Goal: Information Seeking & Learning: Learn about a topic

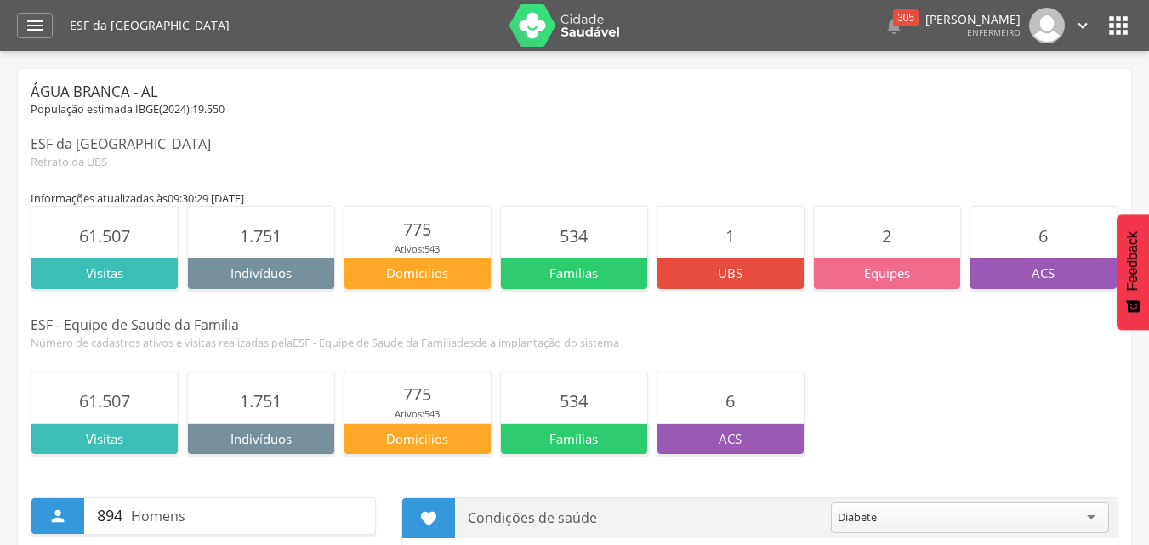
click at [1115, 13] on icon "" at bounding box center [1118, 25] width 27 height 27
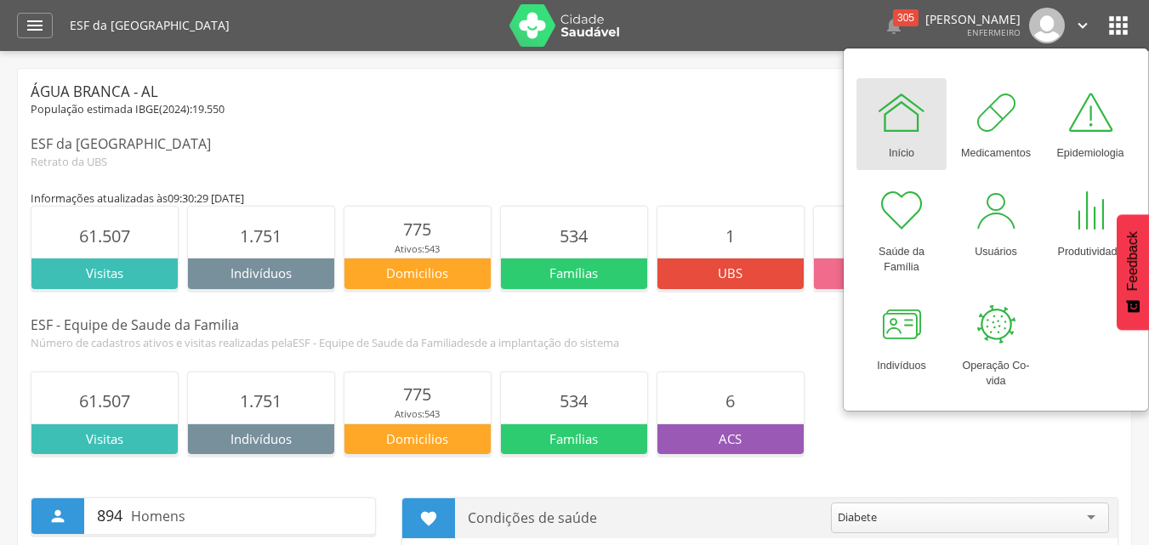
click at [538, 14] on img at bounding box center [564, 25] width 111 height 43
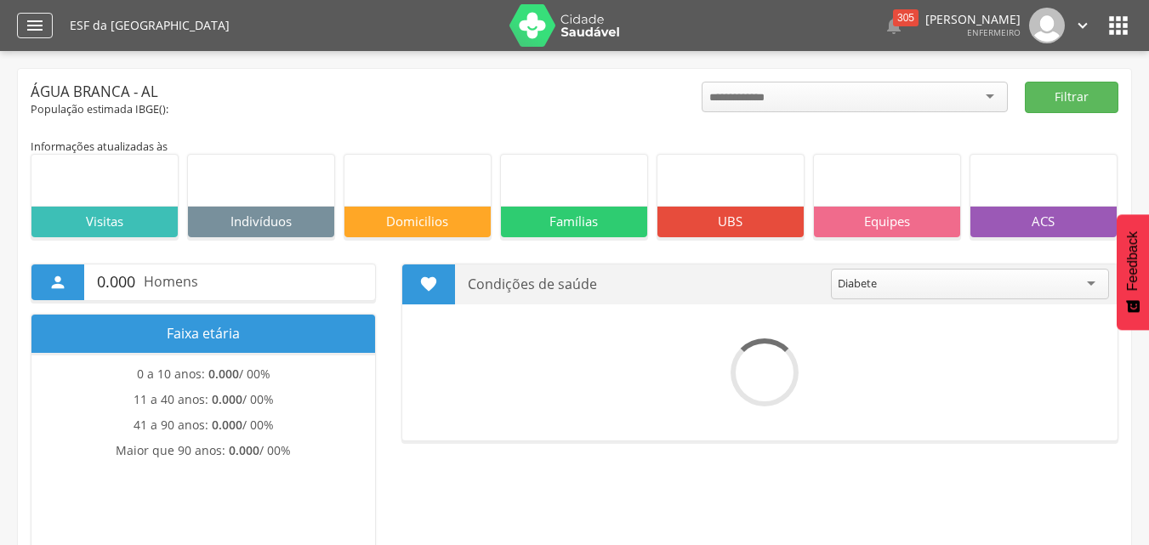
click at [39, 27] on icon "" at bounding box center [35, 25] width 20 height 20
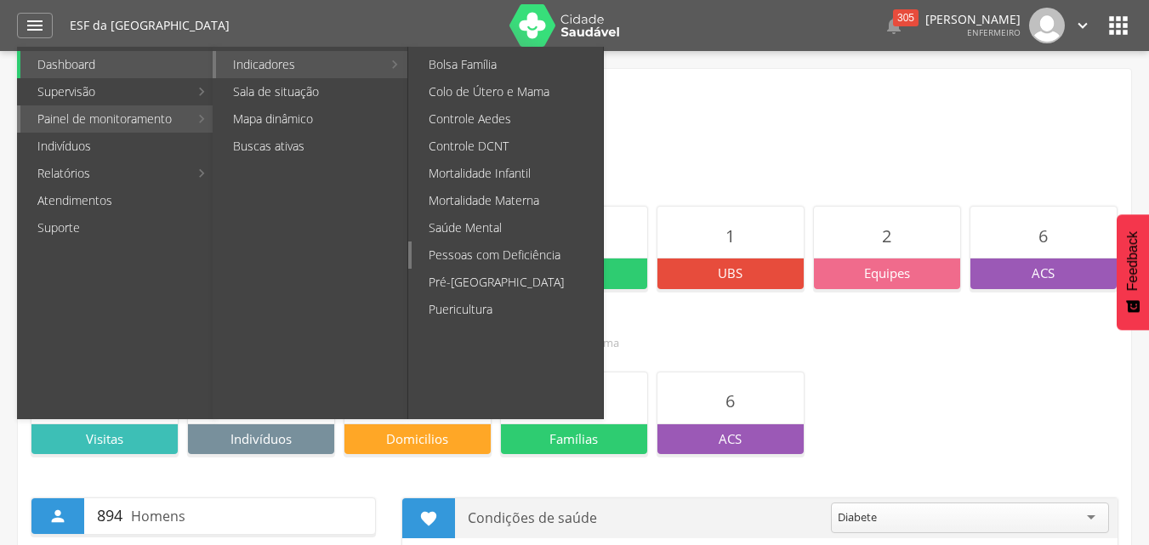
click at [484, 268] on link "Pessoas com Deficiência" at bounding box center [507, 254] width 191 height 27
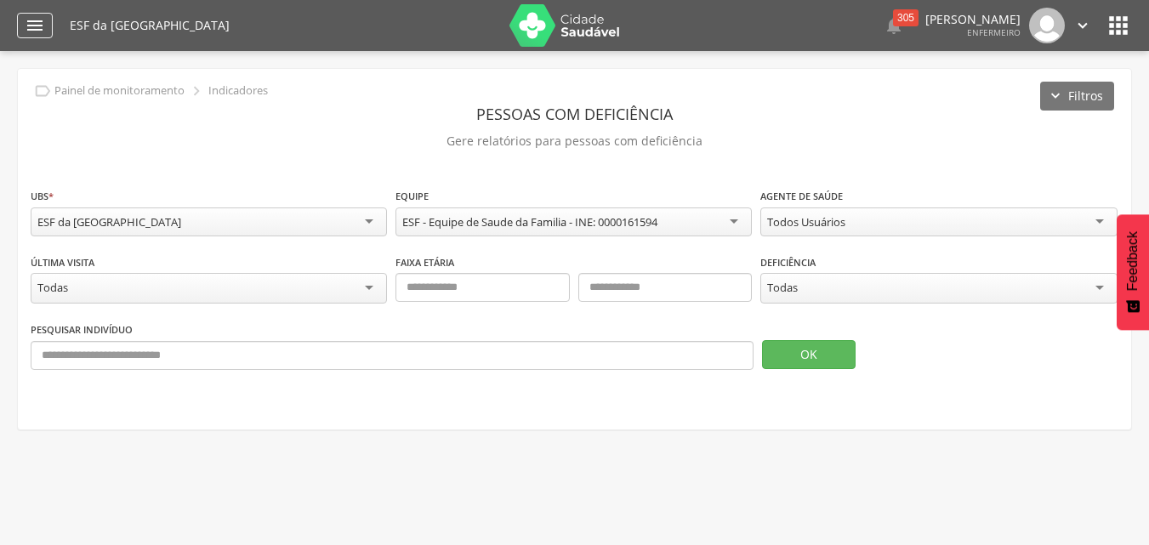
click at [37, 25] on icon "" at bounding box center [35, 25] width 20 height 20
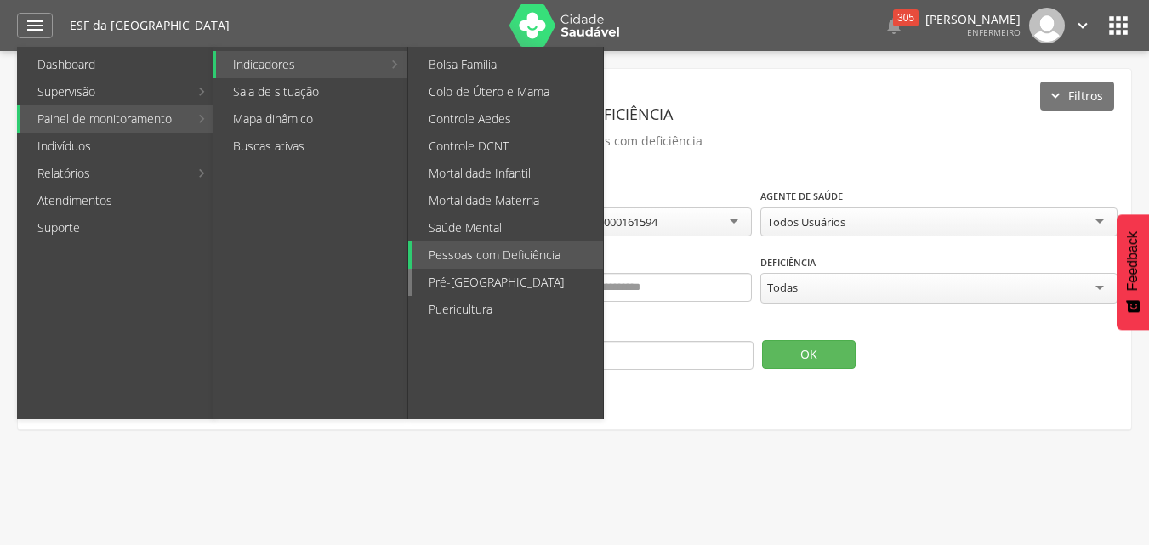
click at [503, 280] on link "Pré-[GEOGRAPHIC_DATA]" at bounding box center [507, 282] width 191 height 27
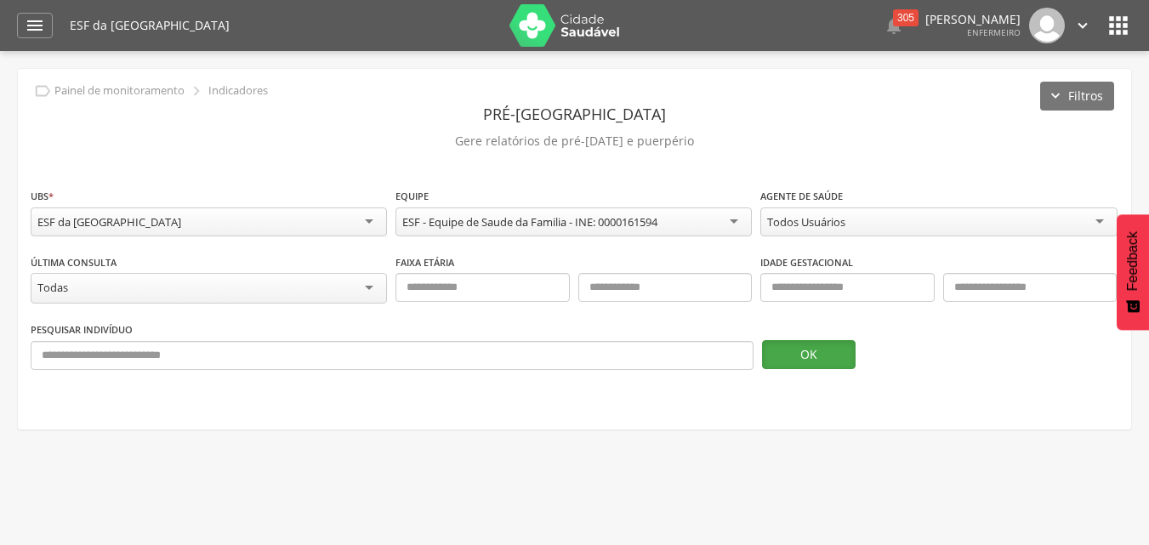
click at [809, 367] on button "OK" at bounding box center [809, 354] width 94 height 29
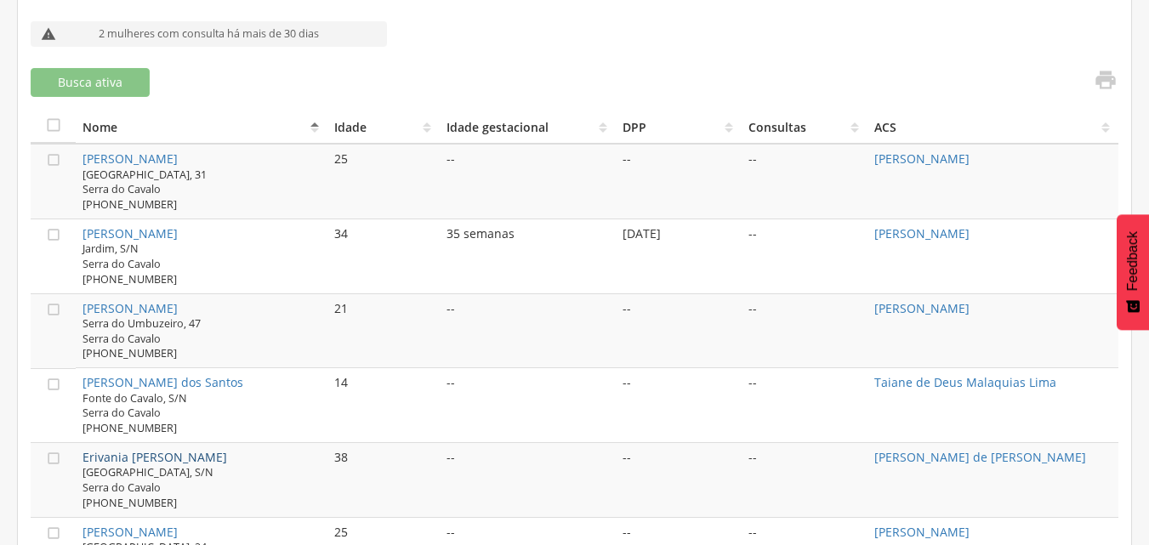
scroll to position [460, 0]
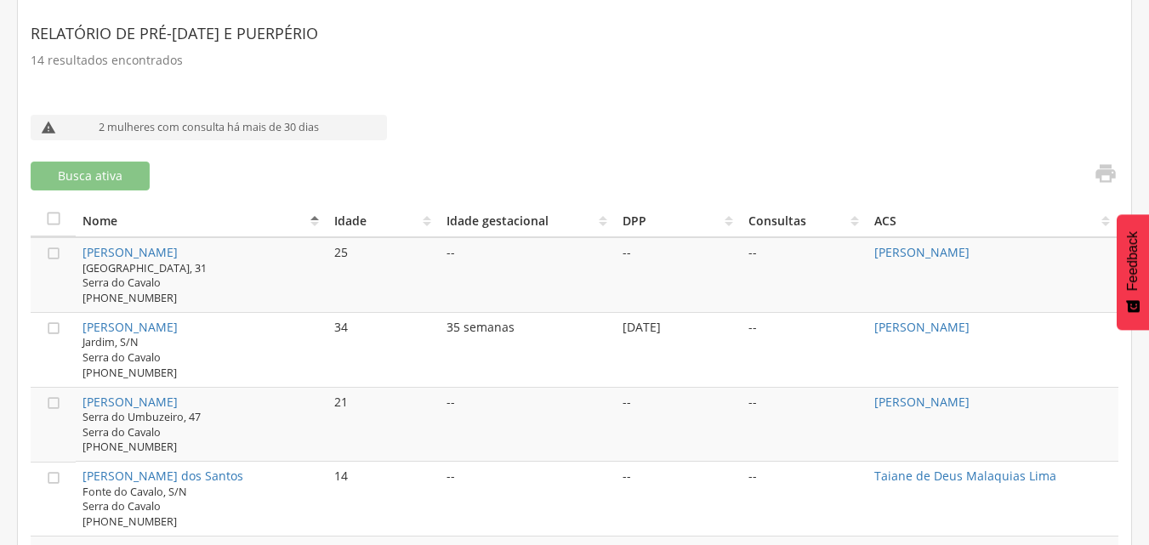
click at [104, 261] on span "[GEOGRAPHIC_DATA], [GEOGRAPHIC_DATA]" at bounding box center [144, 276] width 124 height 30
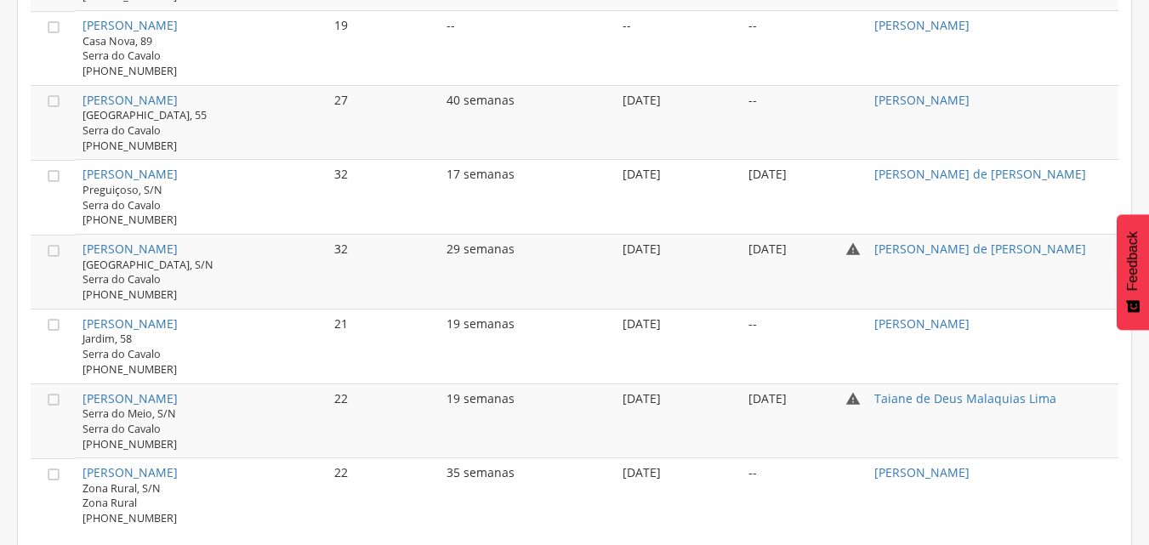
scroll to position [1225, 0]
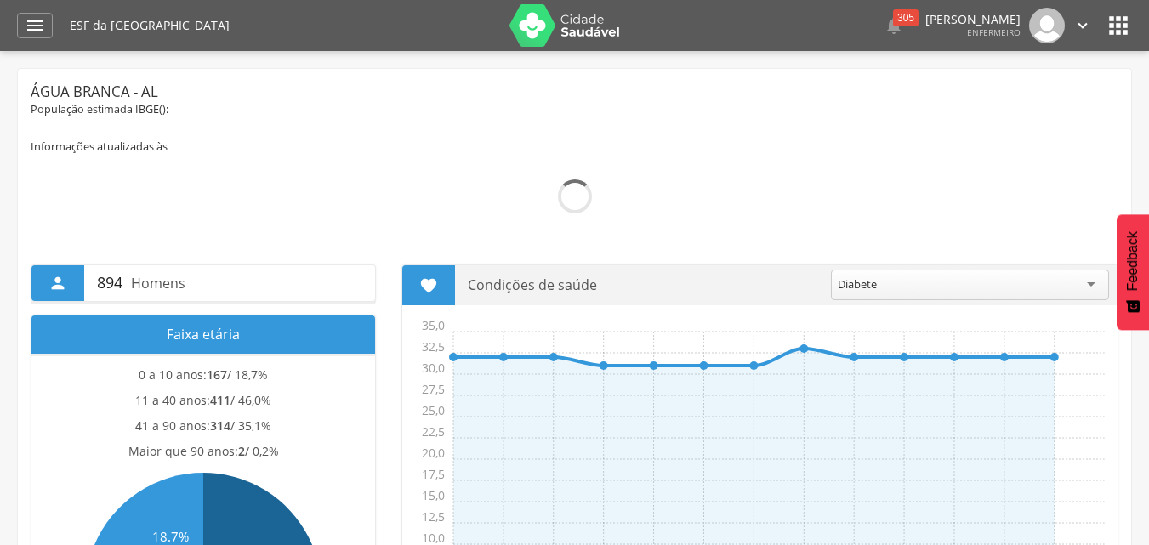
click at [1104, 26] on div "ESF da Serra do Cavalo  305  Lorem ipsum dolor sit amet, sed do eiusmod tempo…" at bounding box center [601, 25] width 1062 height 51
click at [1108, 35] on icon "" at bounding box center [1118, 25] width 27 height 27
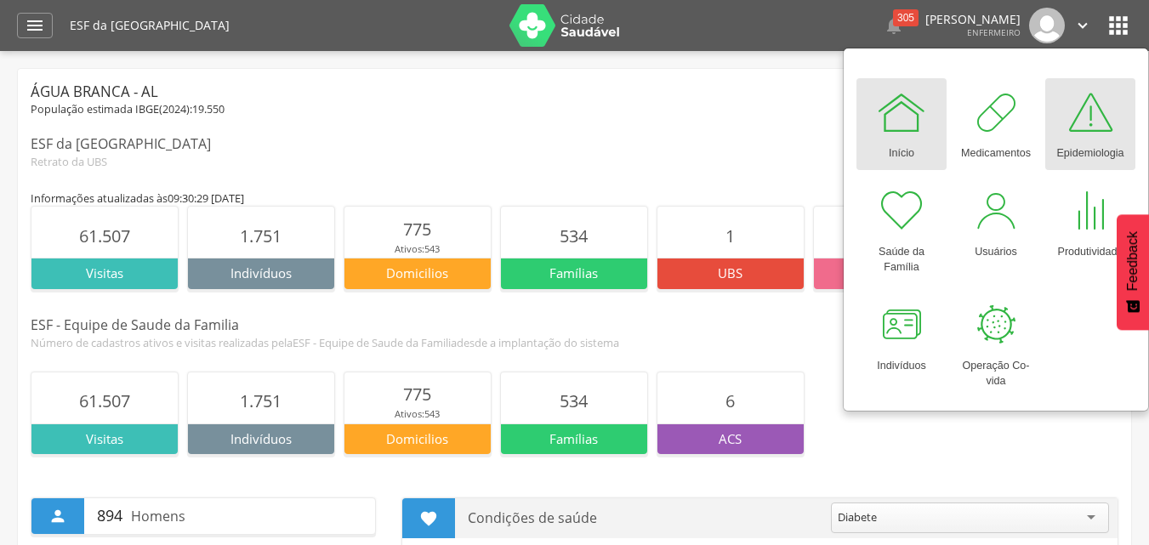
click at [1072, 132] on div at bounding box center [1090, 112] width 51 height 51
